Goal: Task Accomplishment & Management: Use online tool/utility

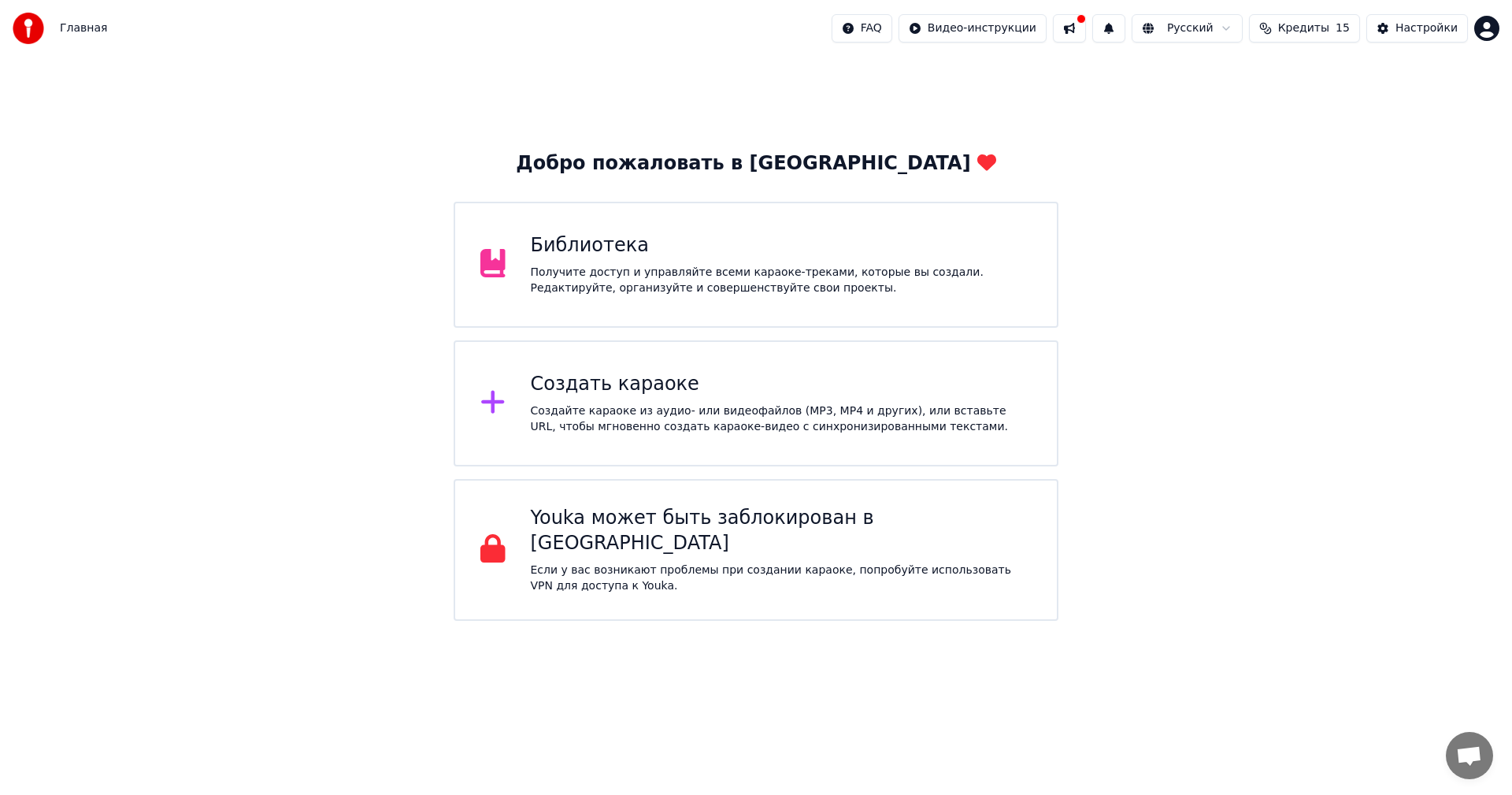
click at [1139, 359] on div "Добро пожаловать в Youka Библиотека Получите доступ и управляйте всеми караоке-…" at bounding box center [756, 339] width 1512 height 564
click at [612, 393] on div "Создать караоке" at bounding box center [781, 384] width 501 height 25
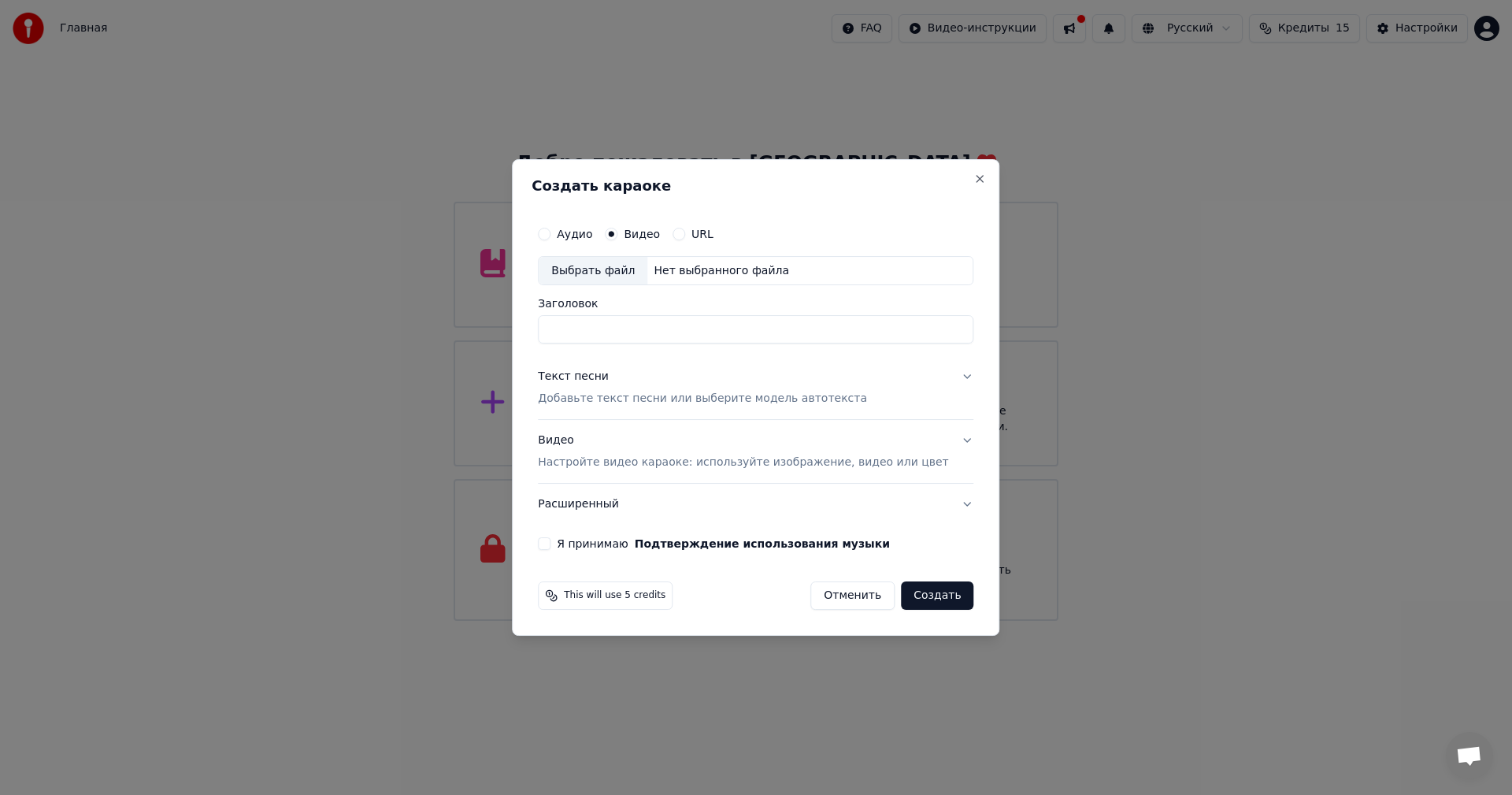
click at [626, 272] on div "Выбрать файл" at bounding box center [593, 271] width 109 height 28
type input "**********"
click at [948, 379] on button "Текст песни Добавьте текст песни или выберите модель автотекста" at bounding box center [755, 388] width 436 height 63
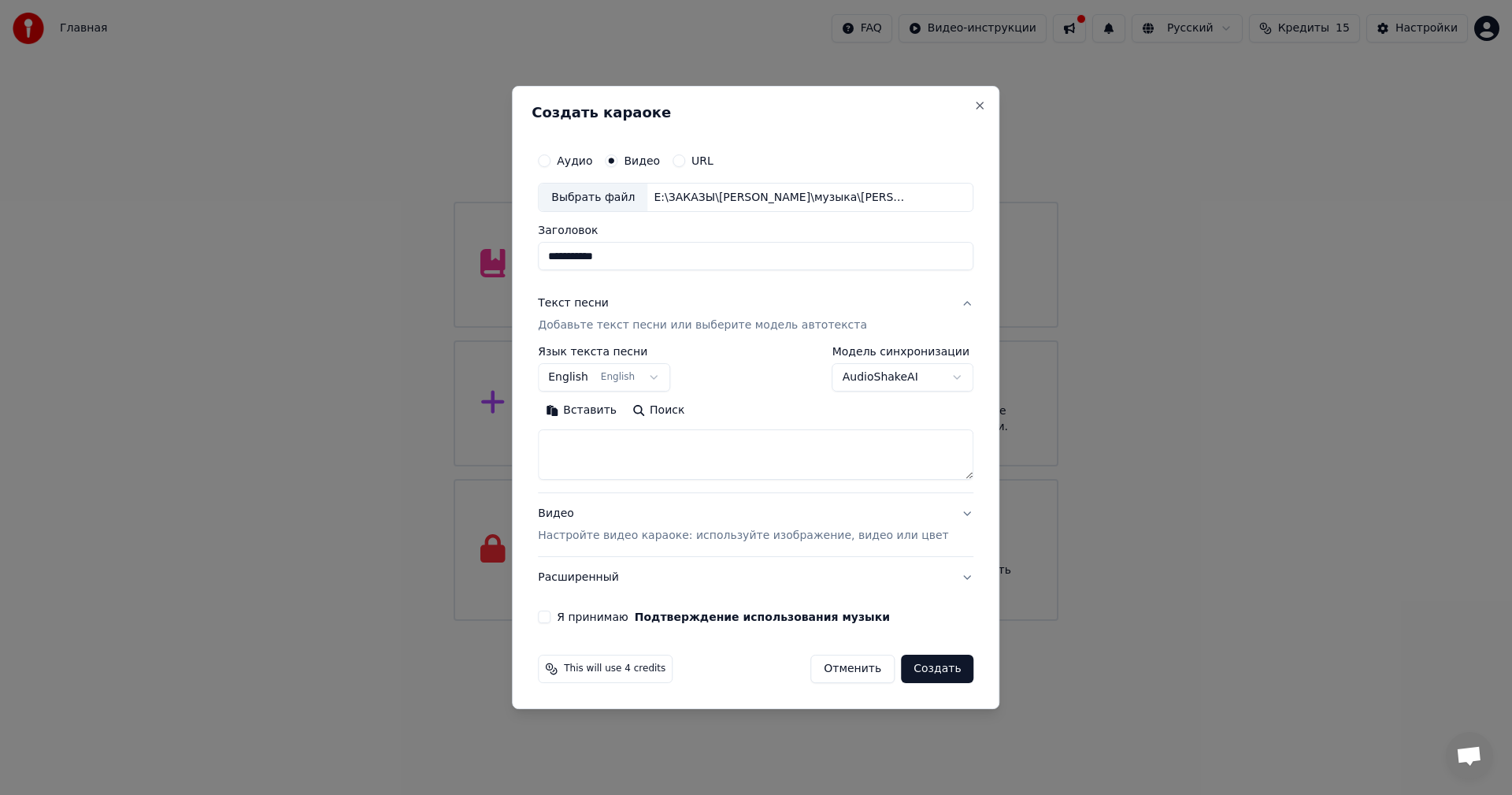
click at [623, 455] on textarea at bounding box center [755, 455] width 436 height 50
click at [619, 377] on button "English English" at bounding box center [603, 378] width 133 height 28
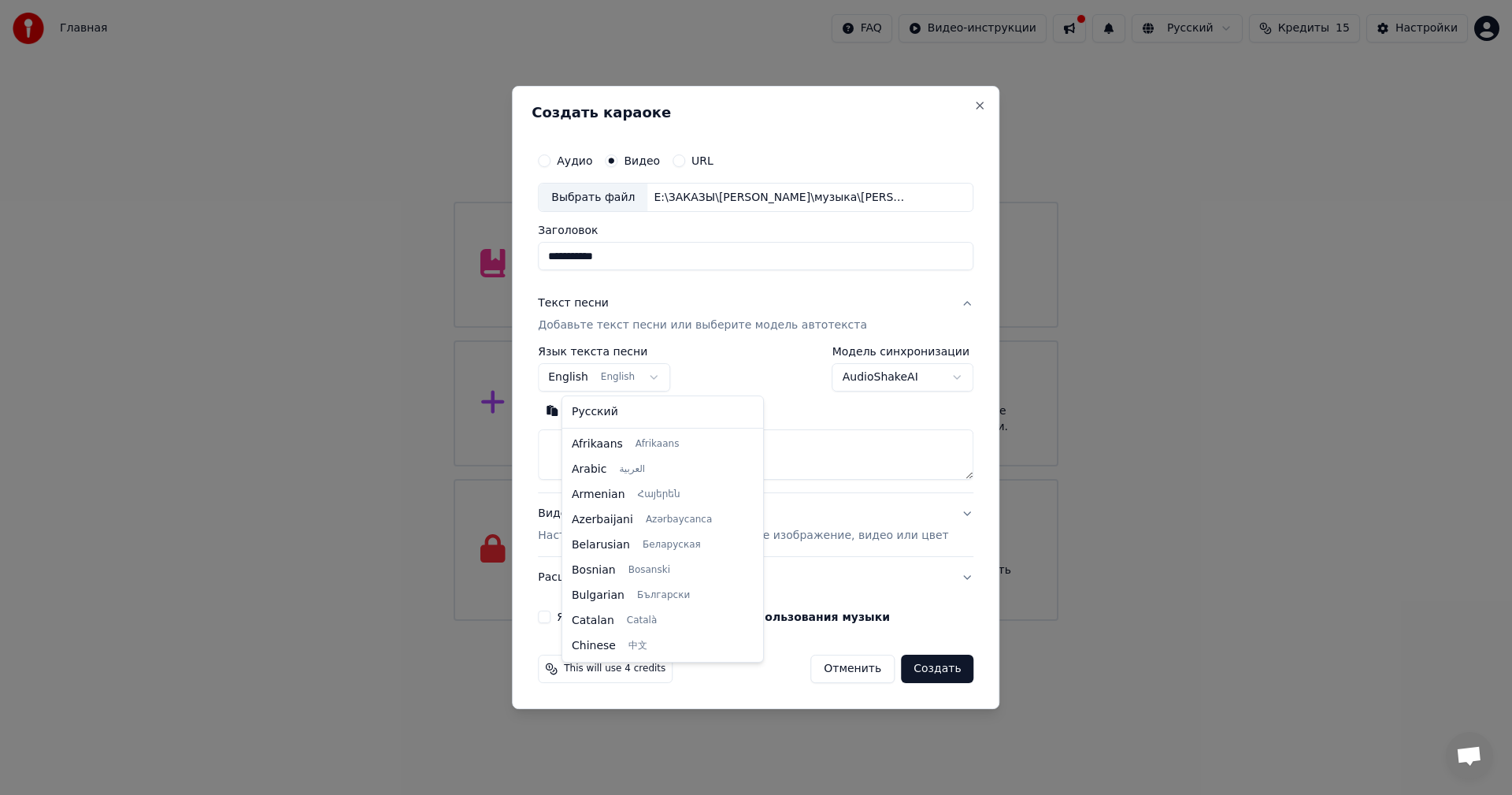
scroll to position [126, 0]
select select "**"
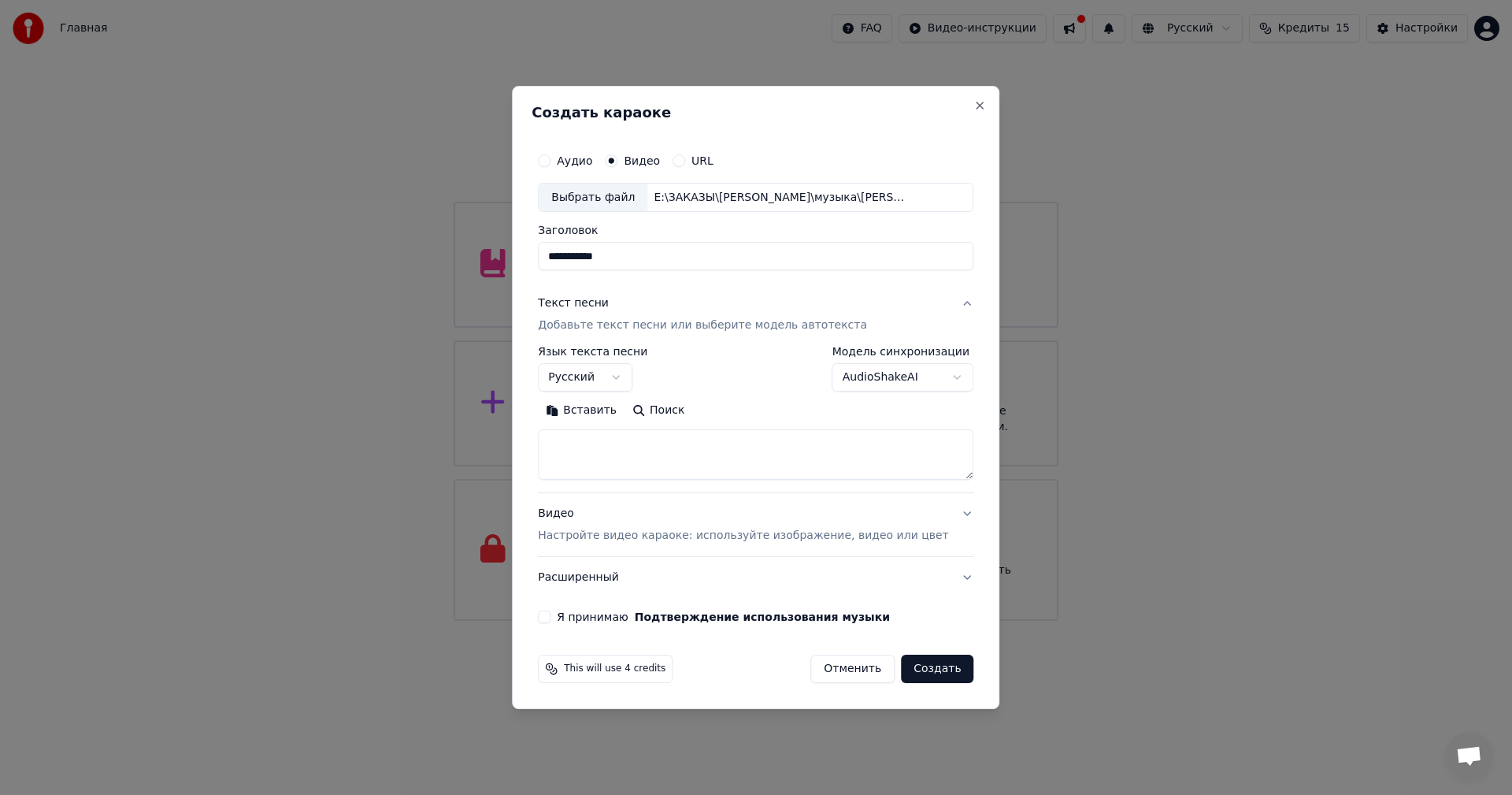
click at [639, 455] on textarea at bounding box center [755, 455] width 436 height 50
paste textarea "**********"
type textarea "**********"
click at [855, 378] on body "Главная FAQ Видео-инструкции Русский Кредиты 15 Настройки Добро пожаловать в Yo…" at bounding box center [756, 310] width 1512 height 621
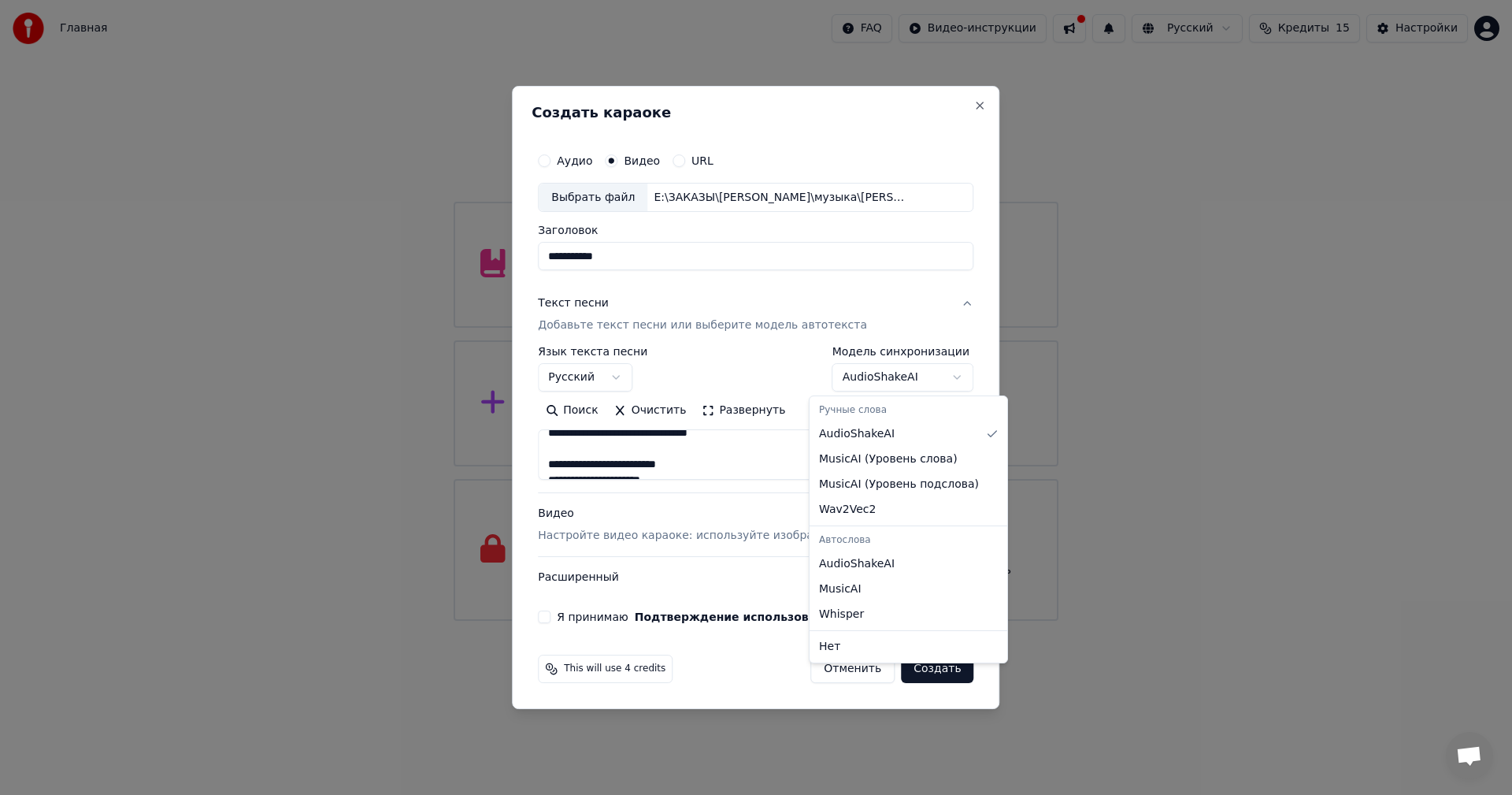
click at [752, 378] on body "Главная FAQ Видео-инструкции Русский Кредиты 15 Настройки Добро пожаловать в Yo…" at bounding box center [756, 310] width 1512 height 621
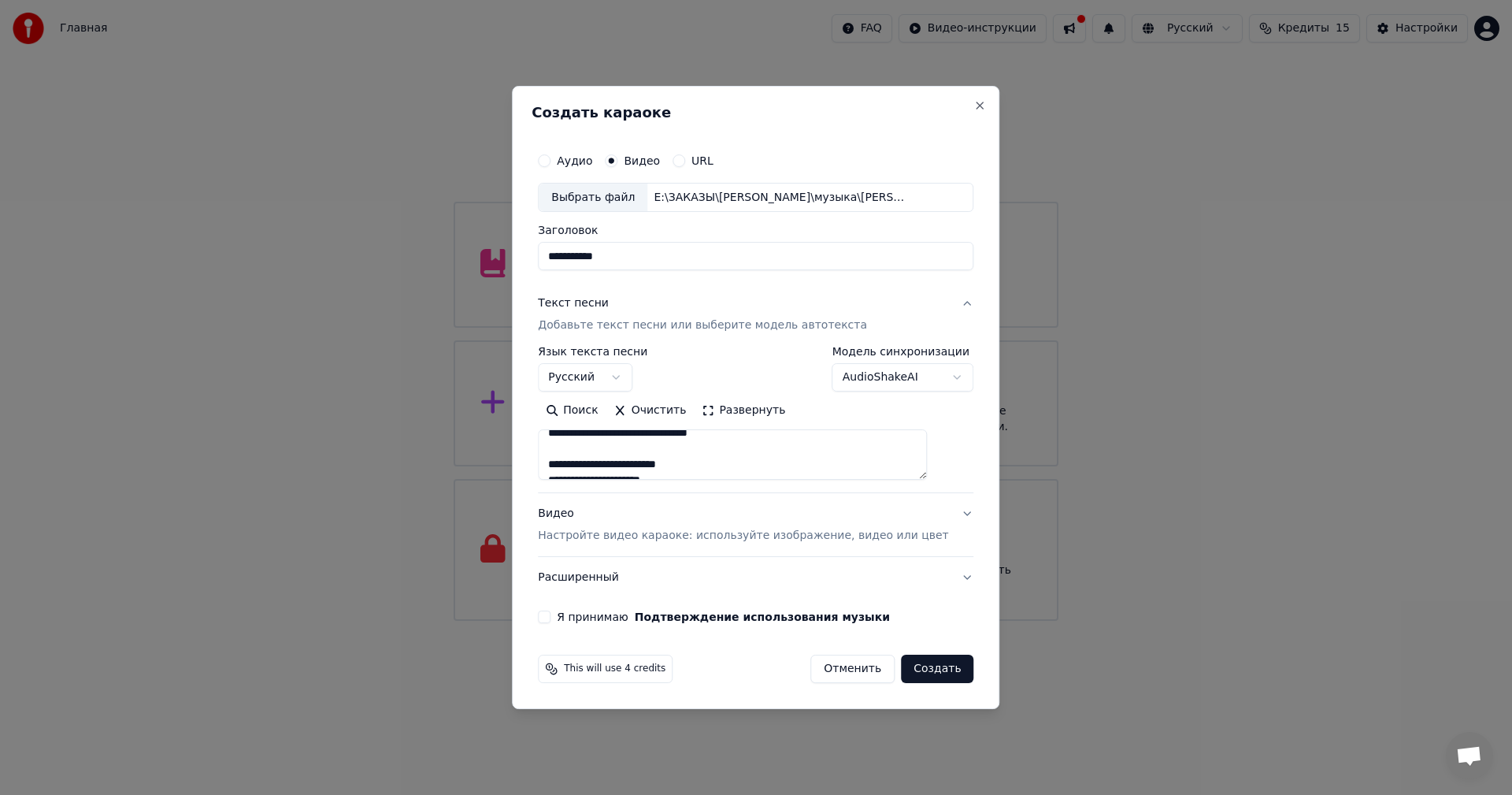
click at [551, 617] on button "Я принимаю Подтверждение использования музыки" at bounding box center [544, 617] width 12 height 12
click at [937, 575] on button "Расширенный" at bounding box center [755, 577] width 436 height 41
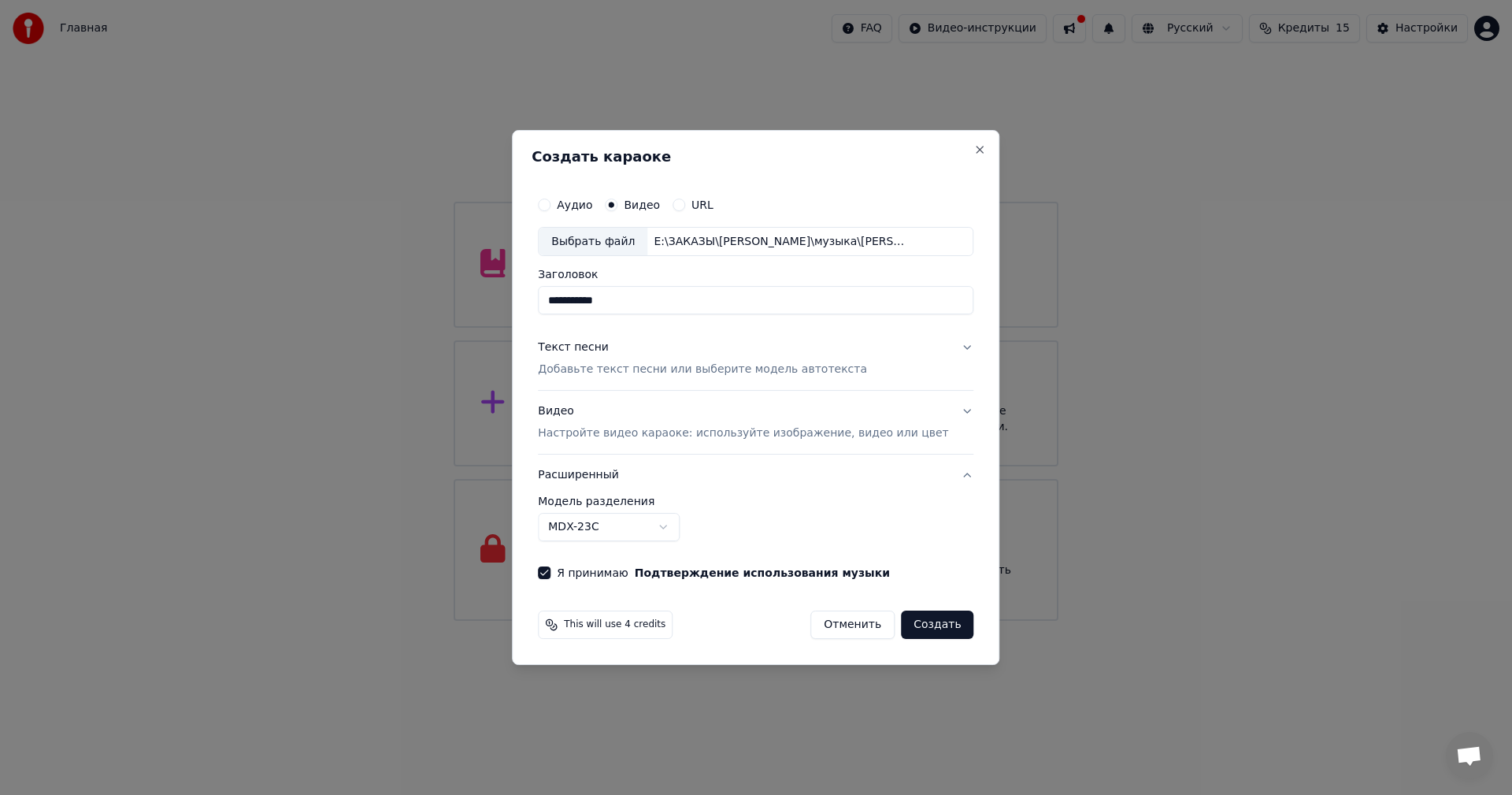
click at [941, 476] on button "Расширенный" at bounding box center [755, 474] width 436 height 41
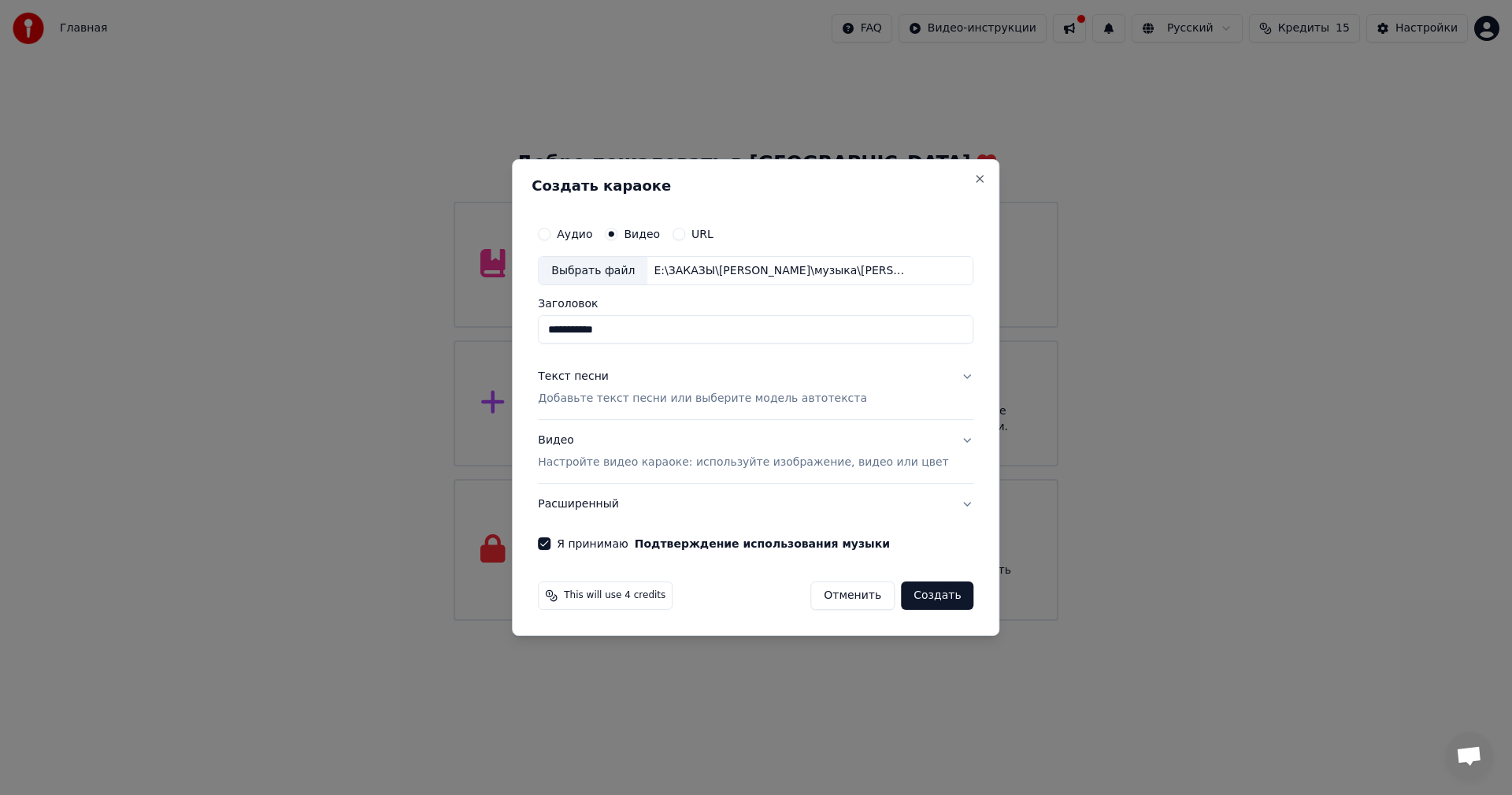
drag, startPoint x: 668, startPoint y: 324, endPoint x: 333, endPoint y: 316, distance: 335.1
click at [333, 316] on body "Главная FAQ Видео-инструкции Русский Кредиты 15 Настройки Добро пожаловать в Yo…" at bounding box center [756, 310] width 1512 height 621
type input "*"
type input "**********"
click at [920, 595] on button "Создать" at bounding box center [937, 596] width 72 height 28
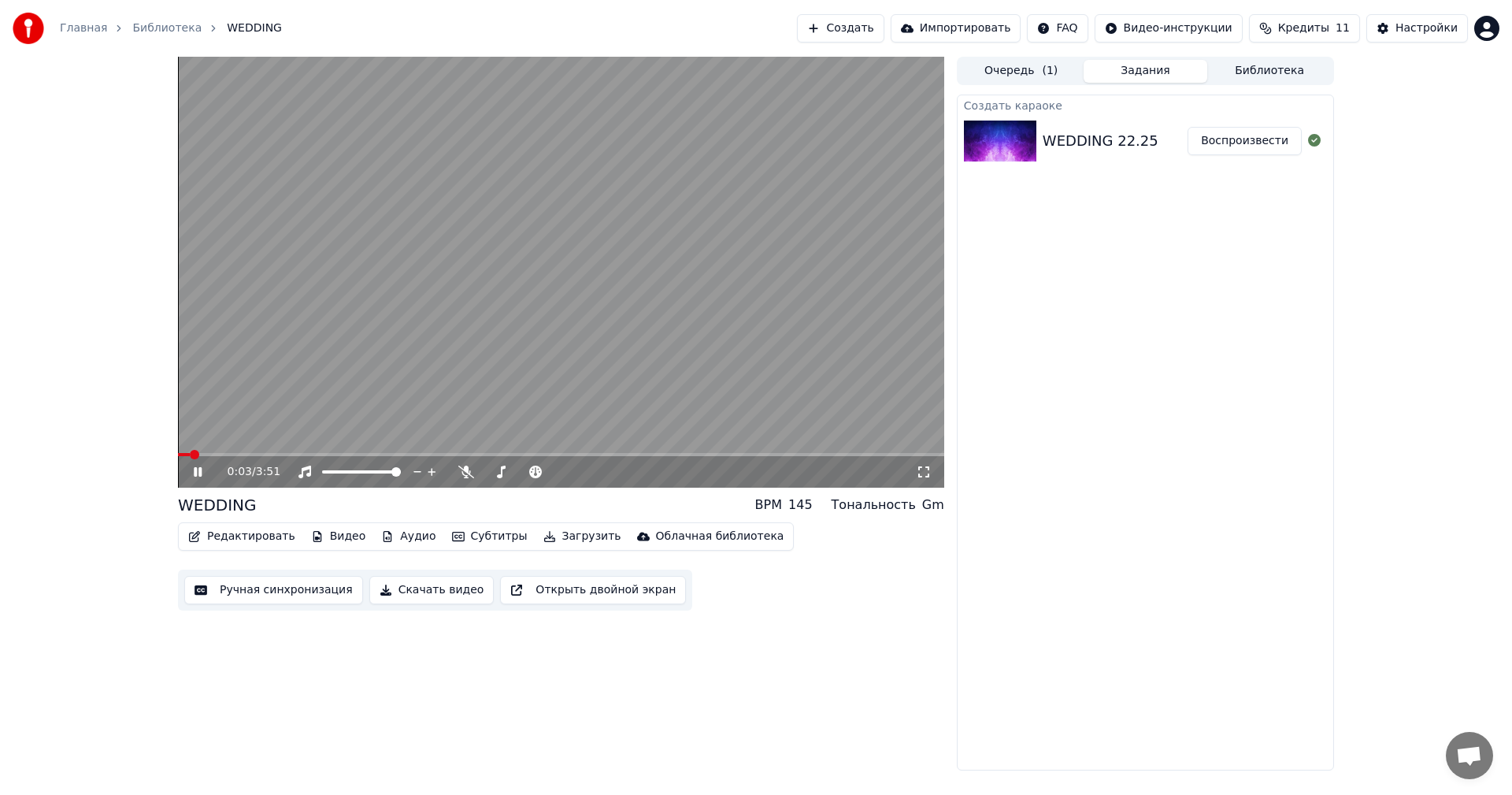
click at [491, 280] on video at bounding box center [561, 272] width 766 height 430
click at [275, 448] on video at bounding box center [561, 272] width 766 height 430
click at [268, 451] on video at bounding box center [561, 272] width 766 height 430
click at [296, 454] on span at bounding box center [561, 455] width 766 height 4
click at [385, 392] on video at bounding box center [561, 272] width 766 height 430
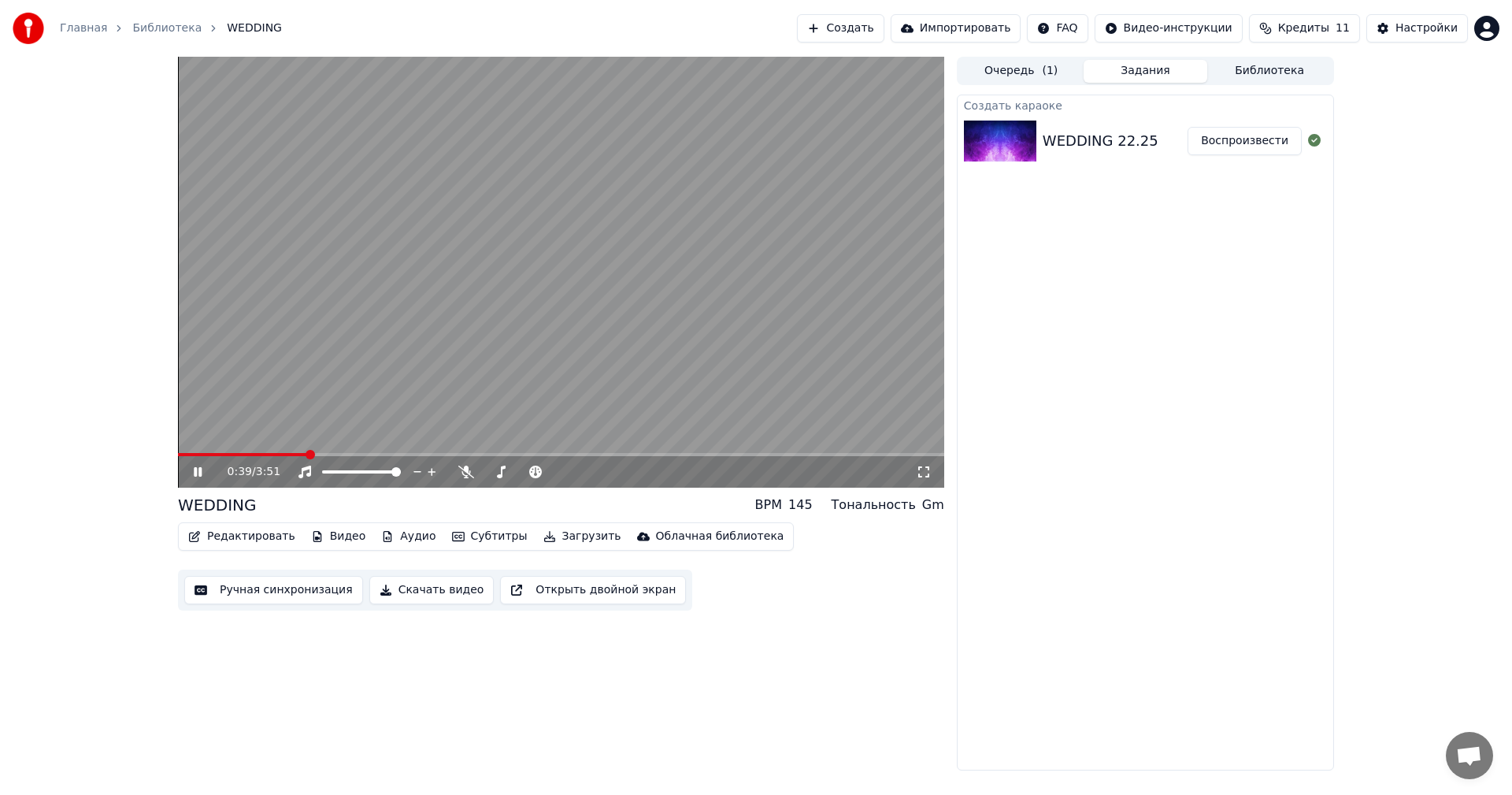
click at [435, 334] on video at bounding box center [561, 272] width 766 height 430
click at [419, 591] on button "Скачать видео" at bounding box center [432, 589] width 126 height 28
click at [1281, 141] on button "Показать" at bounding box center [1261, 141] width 81 height 28
